Goal: Task Accomplishment & Management: Use online tool/utility

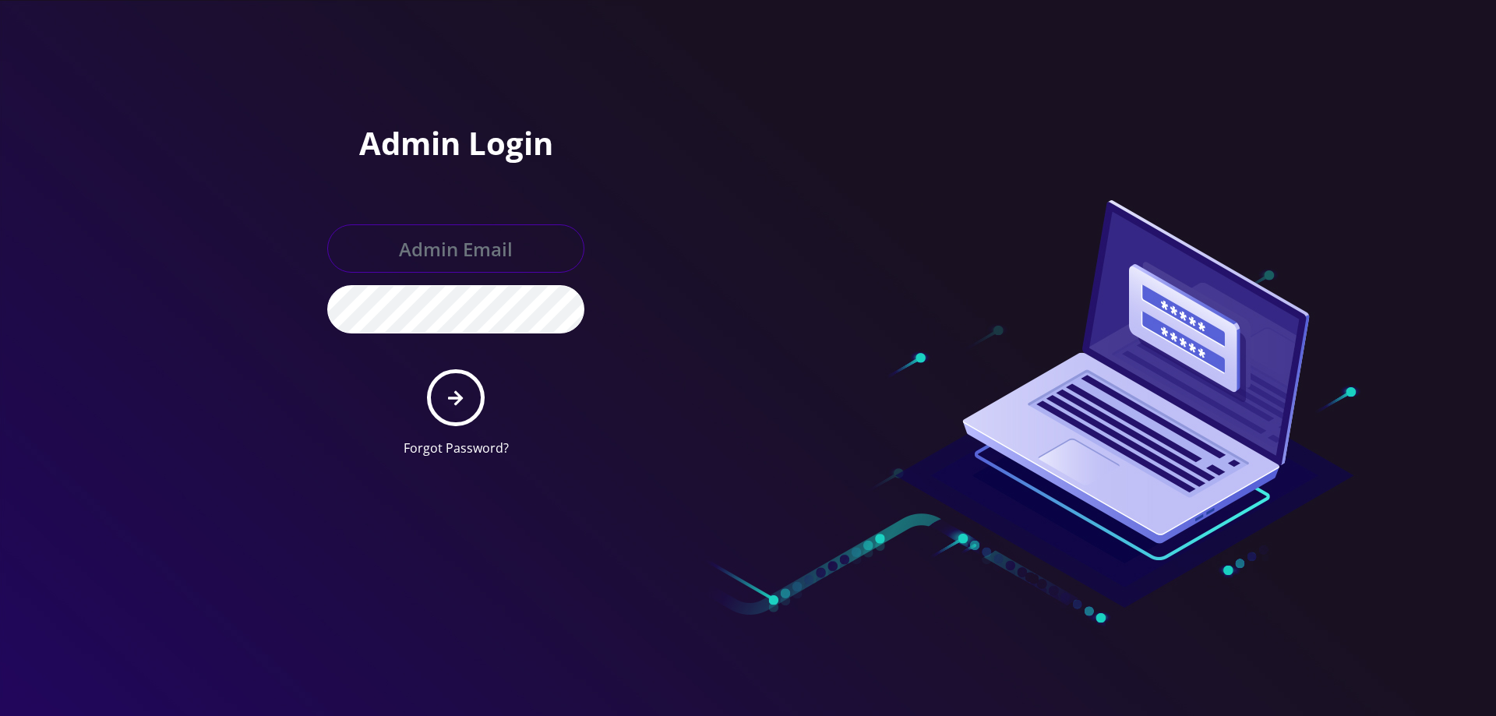
type input "[EMAIL_ADDRESS][DOMAIN_NAME]"
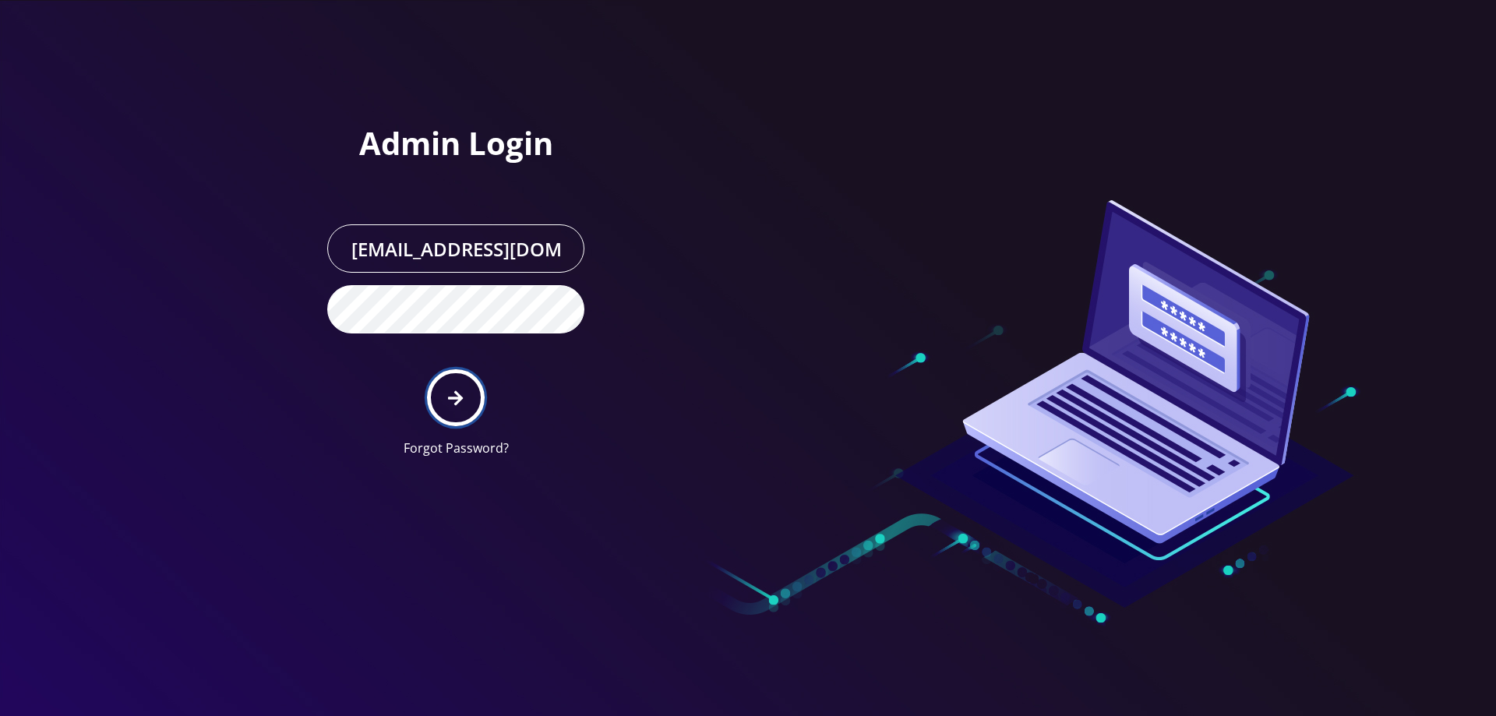
click at [451, 401] on icon "submit" at bounding box center [455, 398] width 15 height 17
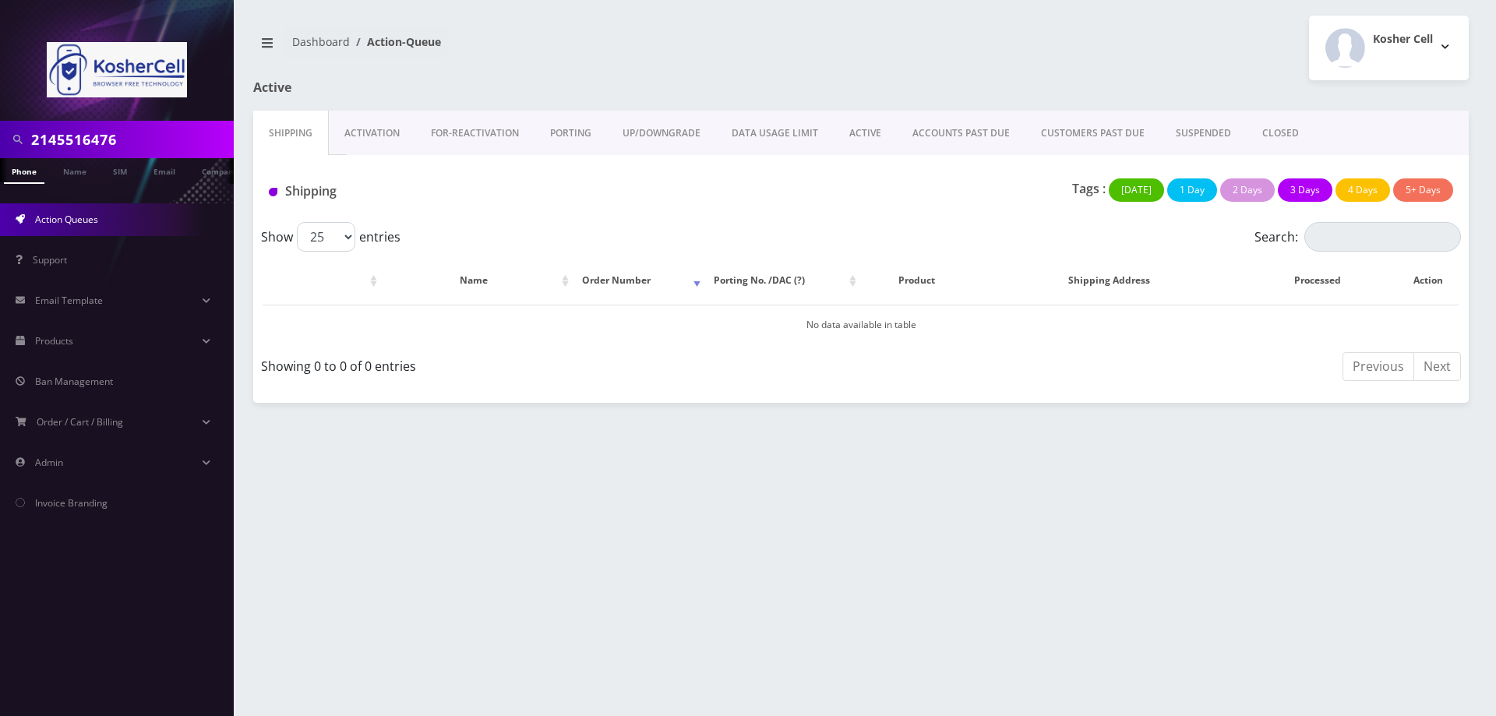
click at [387, 138] on link "Activation" at bounding box center [372, 133] width 86 height 45
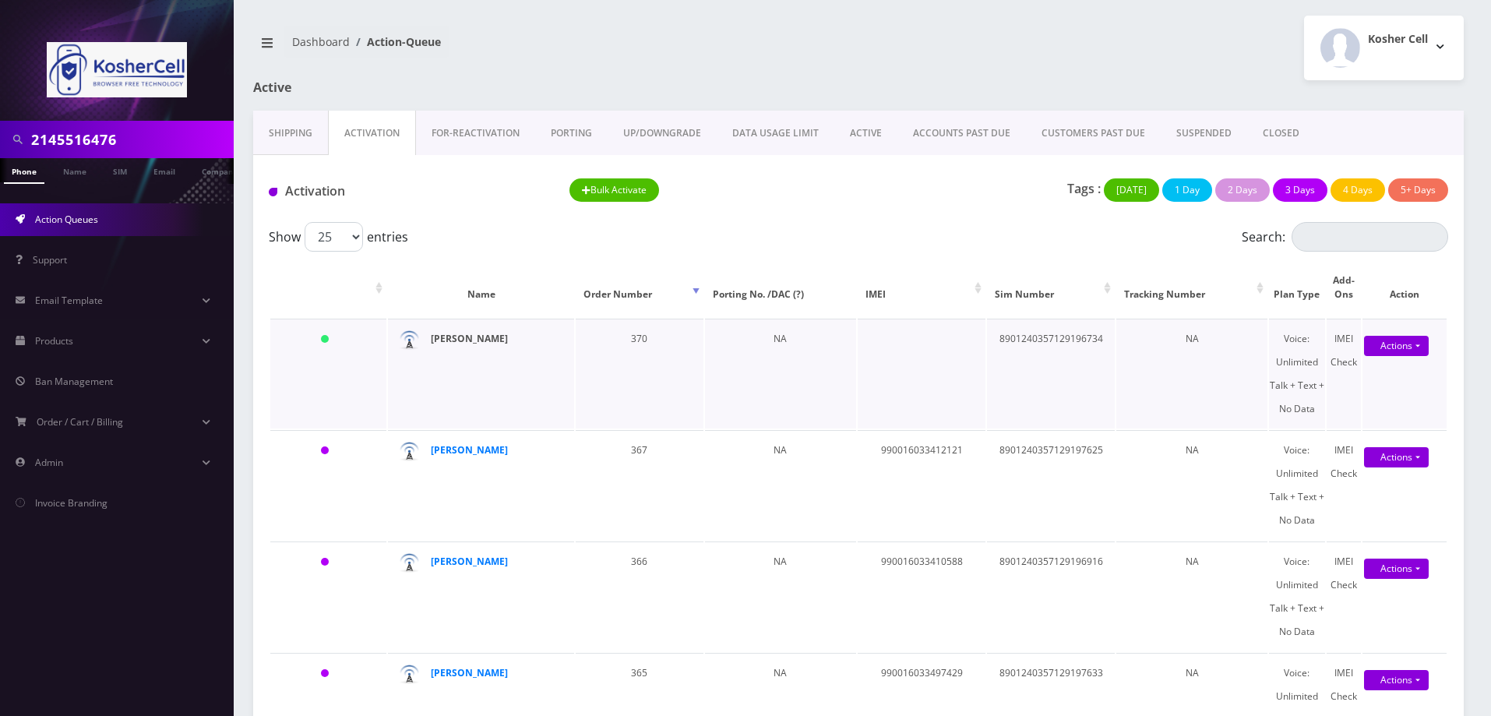
click at [449, 345] on strong "Noach Levine" at bounding box center [469, 338] width 77 height 13
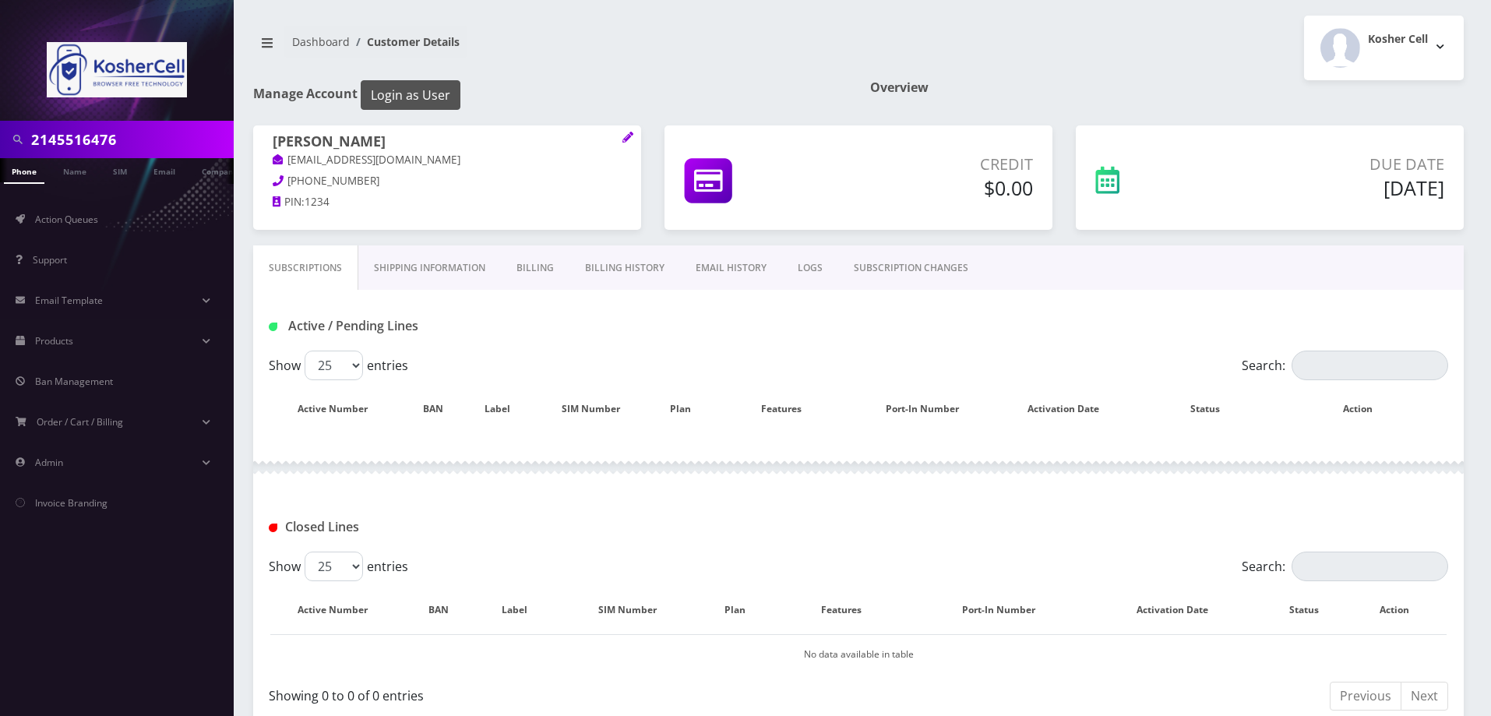
click at [431, 94] on button "Login as User" at bounding box center [411, 95] width 100 height 30
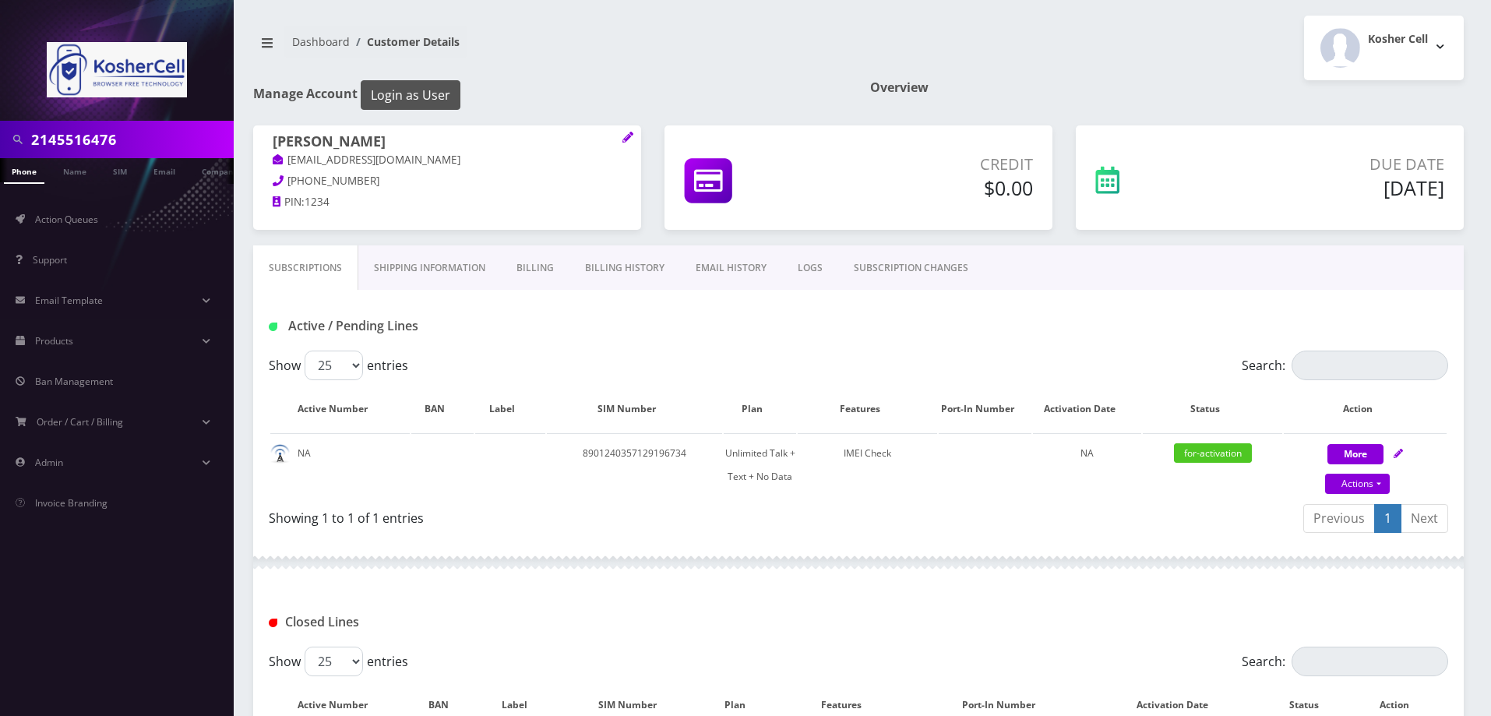
scroll to position [0, 8]
click at [95, 213] on span "Action Queues" at bounding box center [66, 219] width 63 height 13
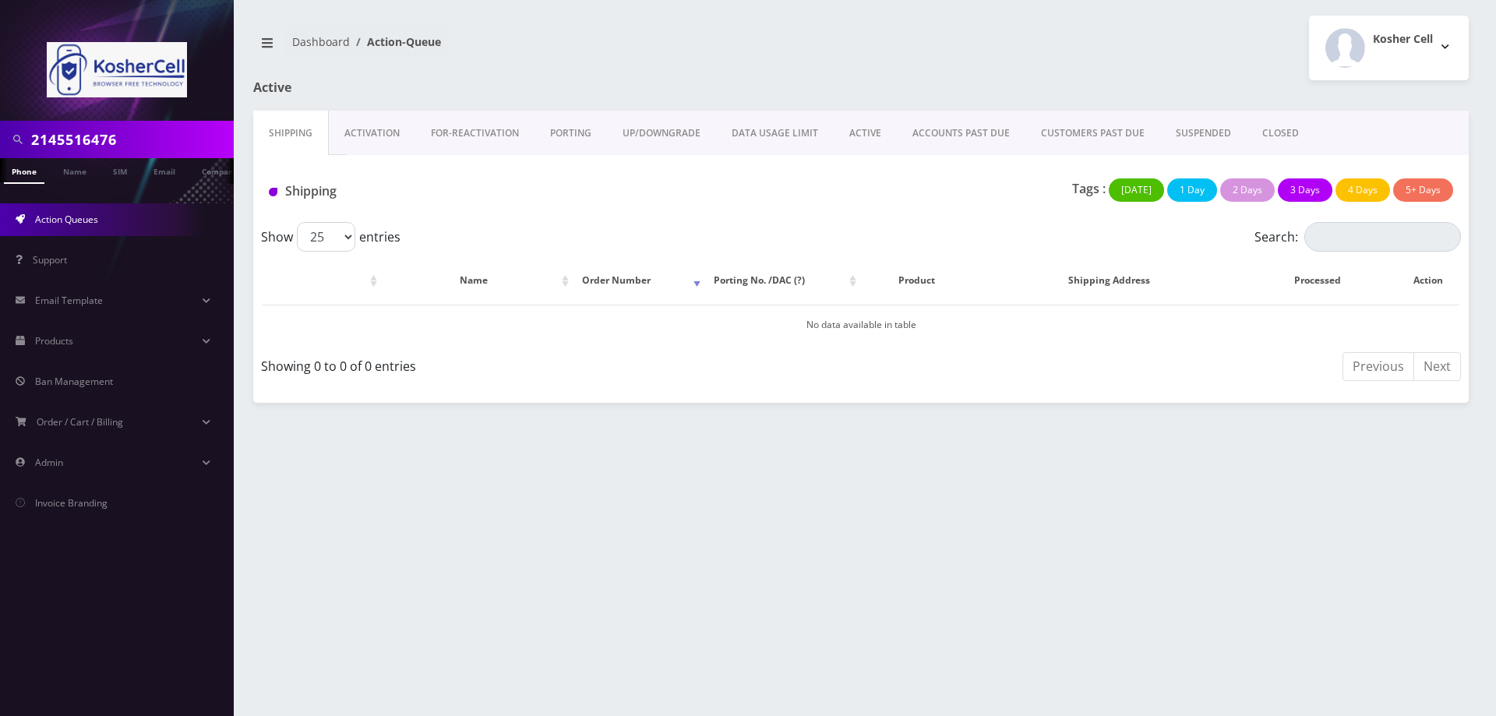
click at [865, 135] on link "ACTIVE" at bounding box center [865, 133] width 63 height 45
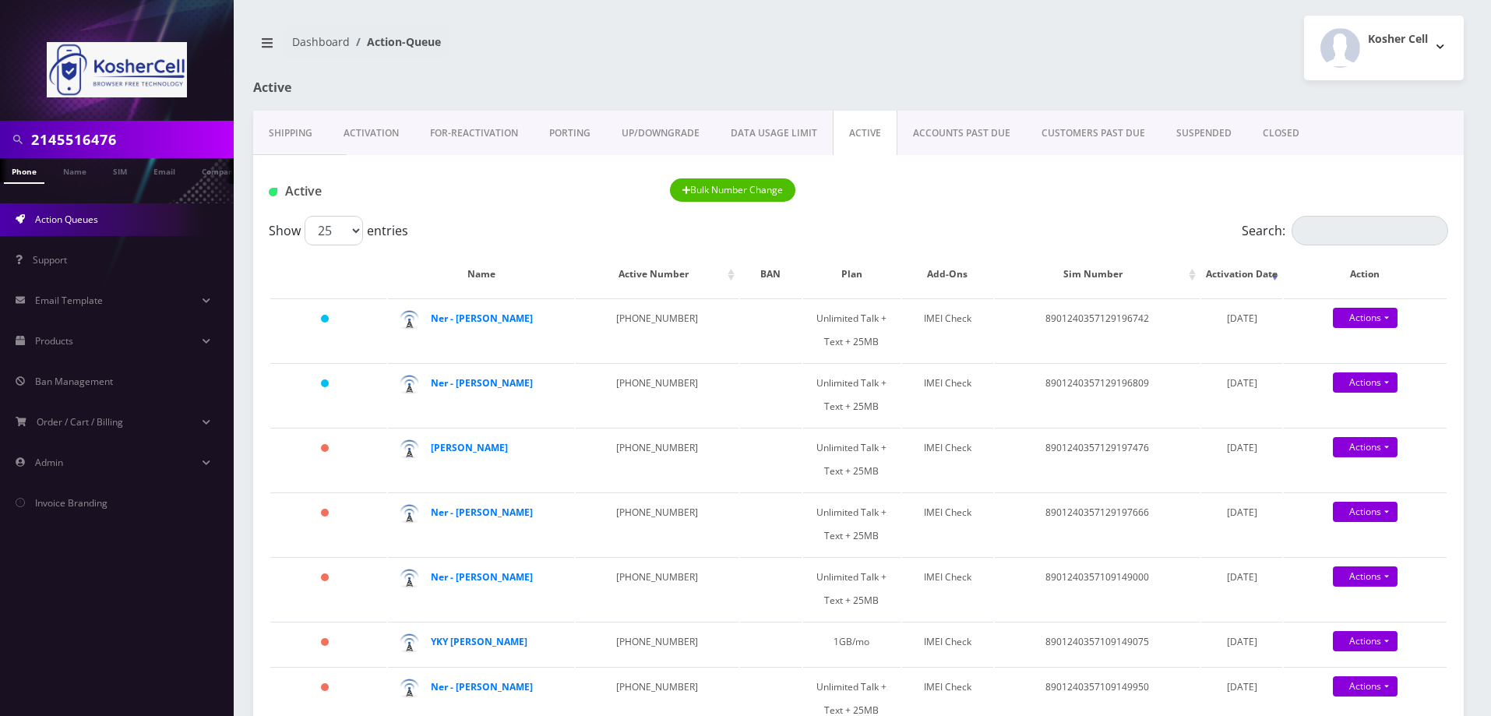
drag, startPoint x: 0, startPoint y: 0, endPoint x: 866, endPoint y: 125, distance: 874.8
click at [866, 125] on link "ACTIVE" at bounding box center [865, 133] width 65 height 45
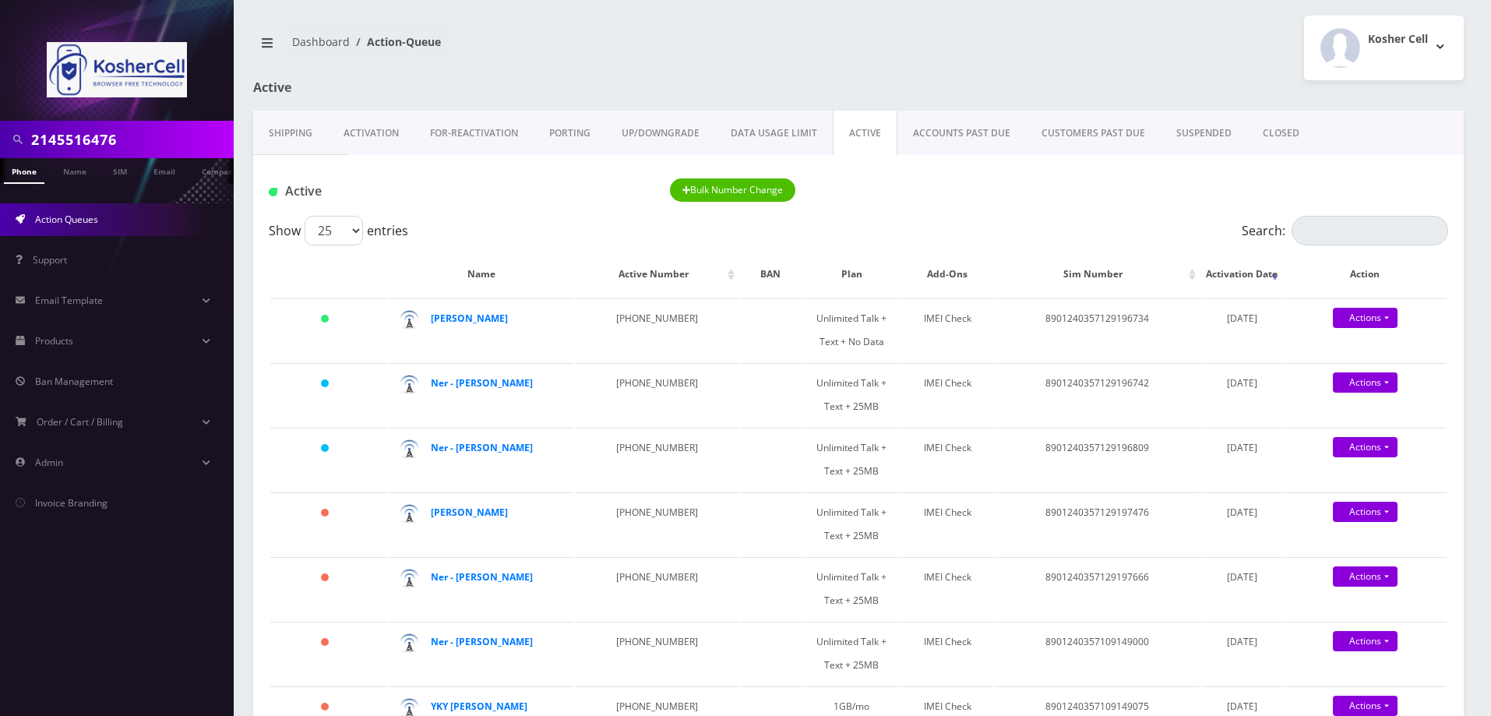
click at [617, 77] on div "Dashboard Action-Queue Kosher Cell Logout" at bounding box center [859, 48] width 1234 height 65
